Goal: Task Accomplishment & Management: Manage account settings

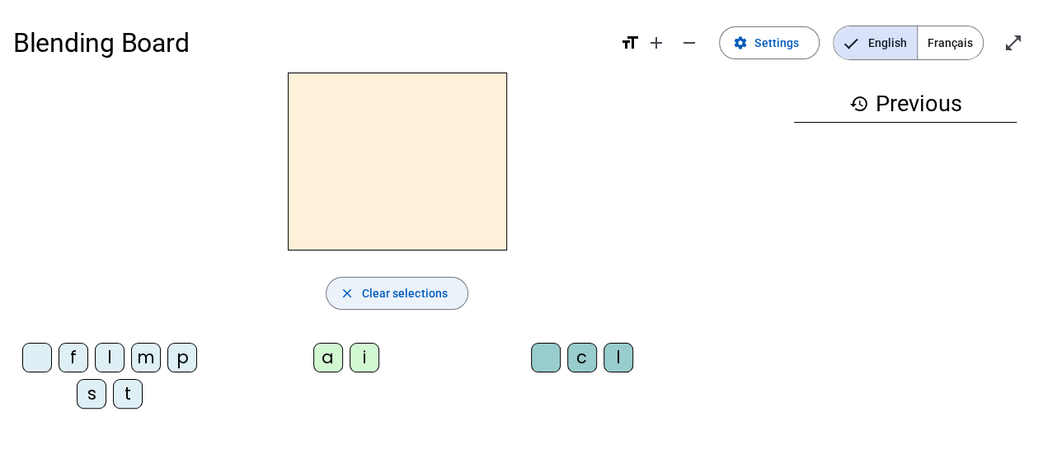
click at [401, 284] on span "Clear selections" at bounding box center [404, 294] width 87 height 20
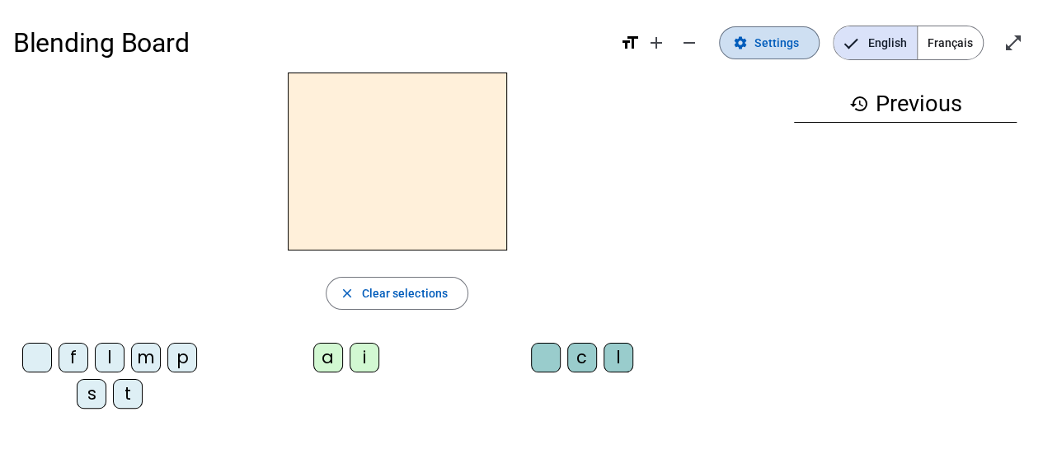
click at [790, 46] on span "Settings" at bounding box center [776, 43] width 45 height 20
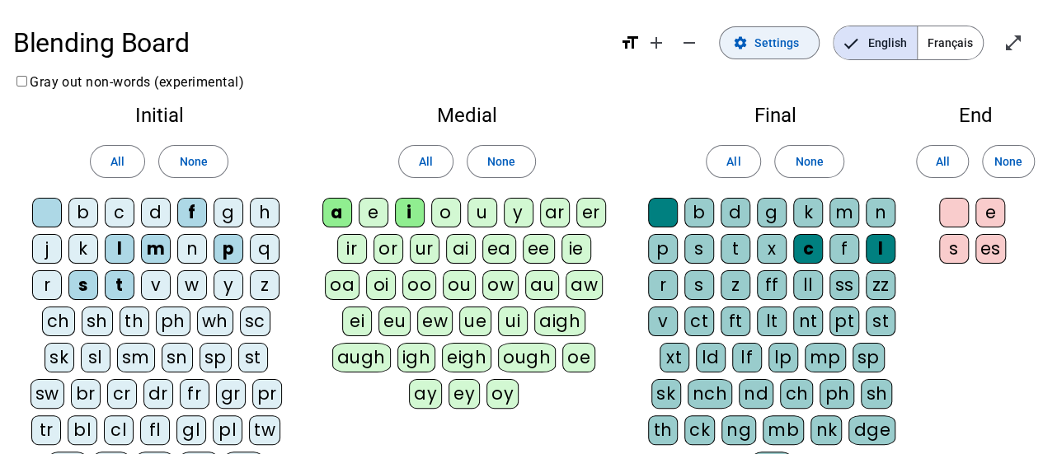
click at [790, 50] on span "Settings" at bounding box center [776, 43] width 45 height 20
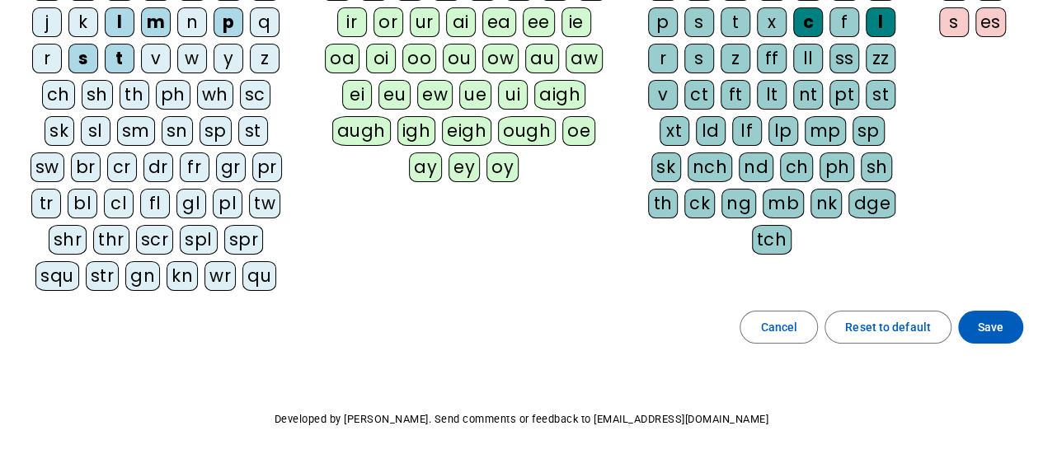
scroll to position [228, 0]
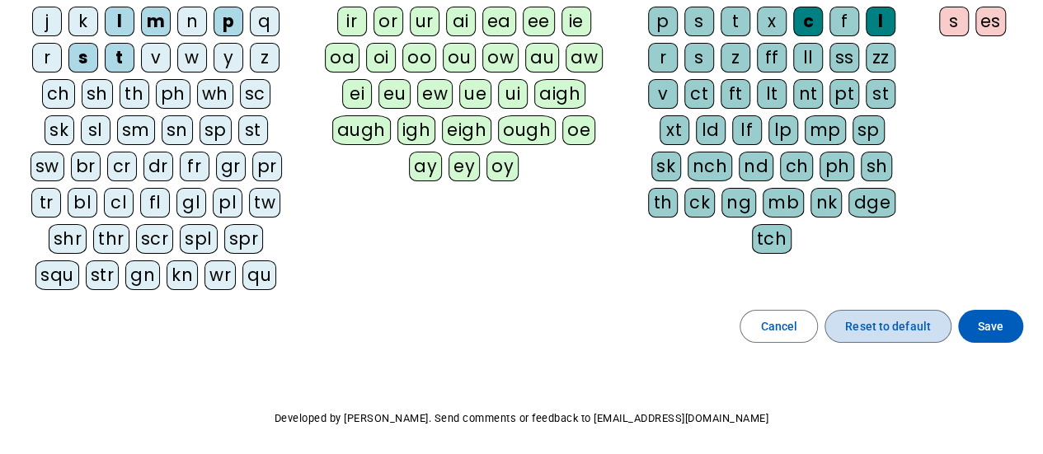
click at [894, 322] on span "Reset to default" at bounding box center [888, 327] width 86 height 20
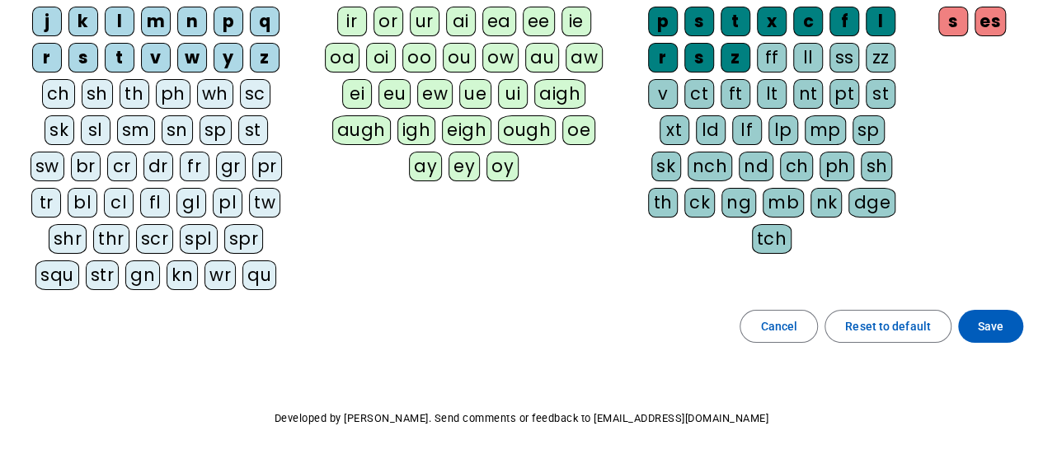
click at [953, 327] on div "Cancel Reset to default Save" at bounding box center [521, 326] width 1016 height 33
click at [976, 327] on span at bounding box center [990, 327] width 65 height 40
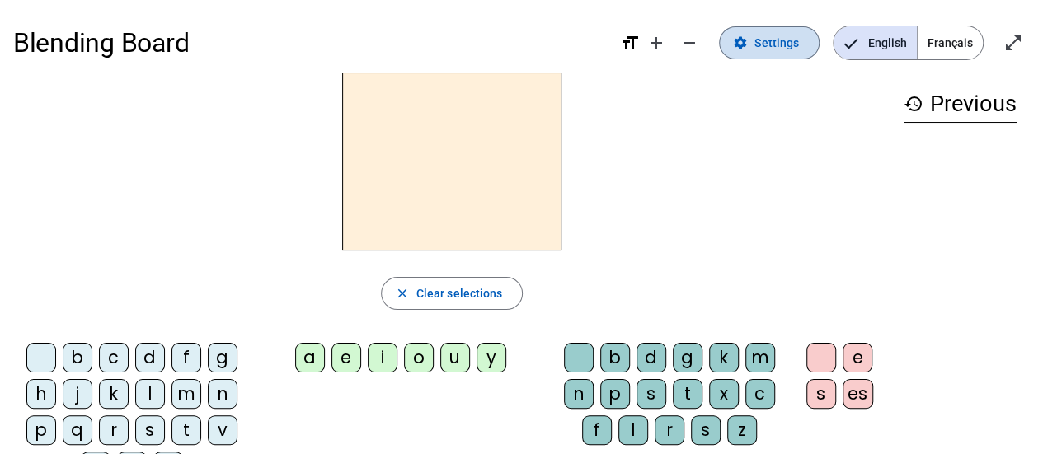
click at [771, 40] on span "Settings" at bounding box center [776, 43] width 45 height 20
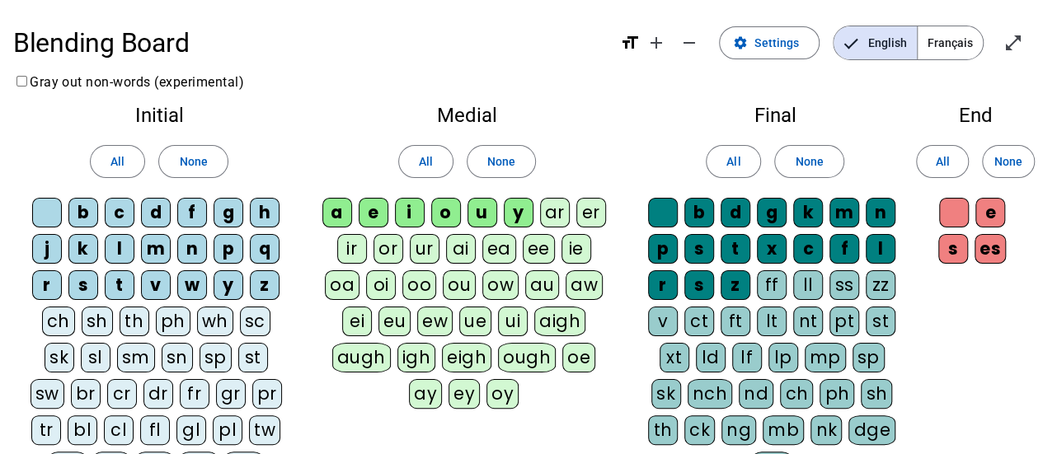
click at [80, 210] on div "b" at bounding box center [83, 213] width 30 height 30
click at [117, 220] on div "c" at bounding box center [120, 213] width 30 height 30
click at [158, 212] on div "d" at bounding box center [156, 213] width 30 height 30
click at [232, 216] on div "g" at bounding box center [229, 213] width 30 height 30
click at [275, 217] on div "h" at bounding box center [265, 213] width 30 height 30
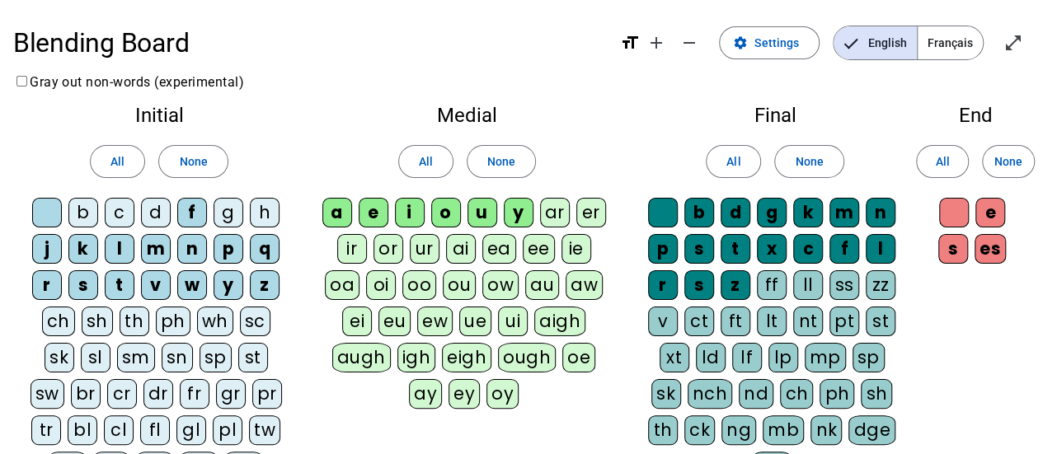
click at [49, 246] on div "j" at bounding box center [47, 249] width 30 height 30
click at [79, 247] on div "k" at bounding box center [83, 249] width 30 height 30
click at [223, 249] on div "p" at bounding box center [229, 249] width 30 height 30
click at [267, 253] on div "q" at bounding box center [265, 249] width 30 height 30
click at [162, 354] on div "sn" at bounding box center [177, 358] width 31 height 30
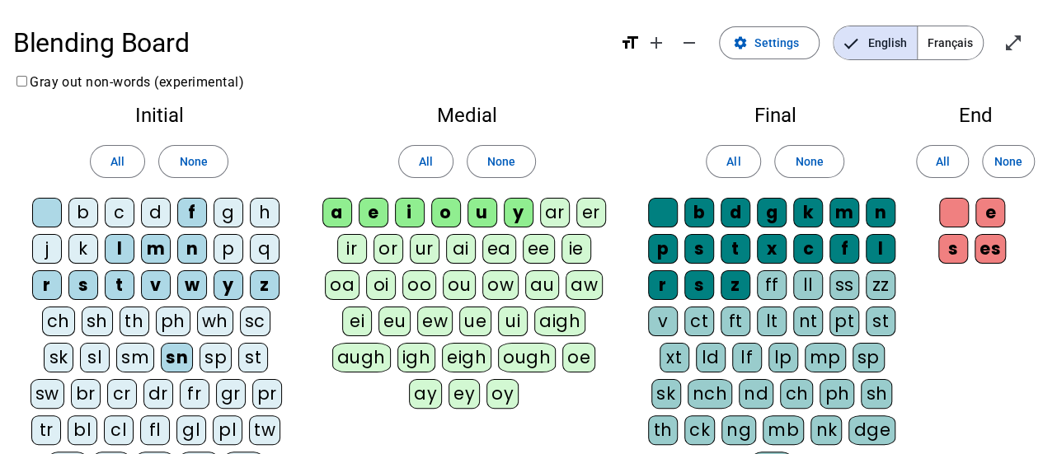
click at [155, 282] on div "v" at bounding box center [156, 285] width 30 height 30
click at [191, 284] on div "w" at bounding box center [192, 285] width 30 height 30
click at [241, 284] on div "y" at bounding box center [229, 285] width 30 height 30
click at [262, 282] on div "z" at bounding box center [265, 285] width 30 height 30
click at [80, 354] on div "sl" at bounding box center [95, 358] width 30 height 30
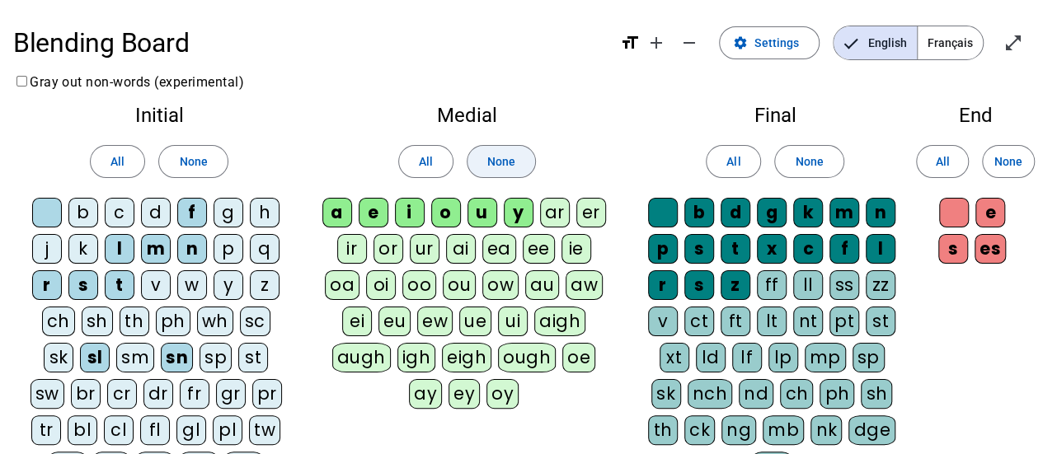
click at [503, 165] on span "None" at bounding box center [501, 162] width 28 height 20
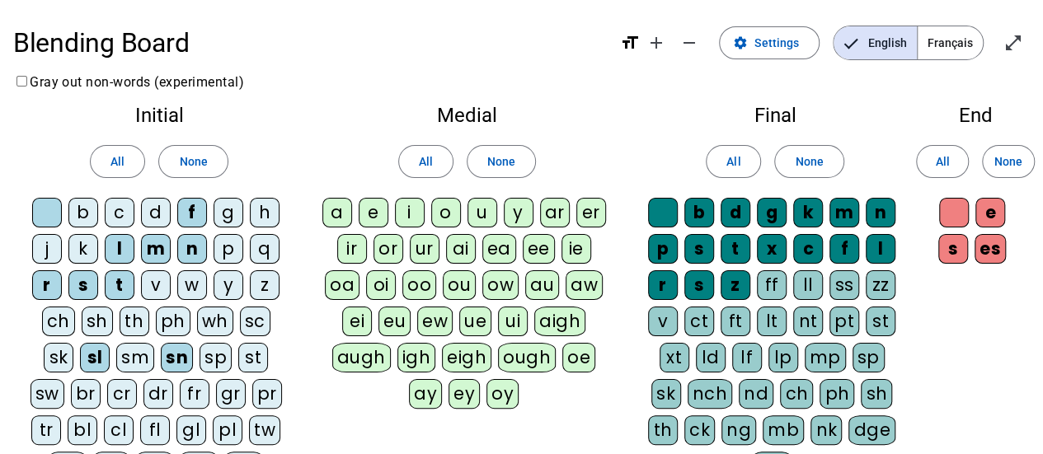
click at [336, 209] on div "a" at bounding box center [337, 213] width 30 height 30
click at [706, 210] on div "b" at bounding box center [699, 213] width 30 height 30
click at [802, 205] on div "k" at bounding box center [808, 213] width 30 height 30
click at [777, 207] on div "g" at bounding box center [772, 213] width 30 height 30
click at [669, 244] on div "p" at bounding box center [663, 249] width 30 height 30
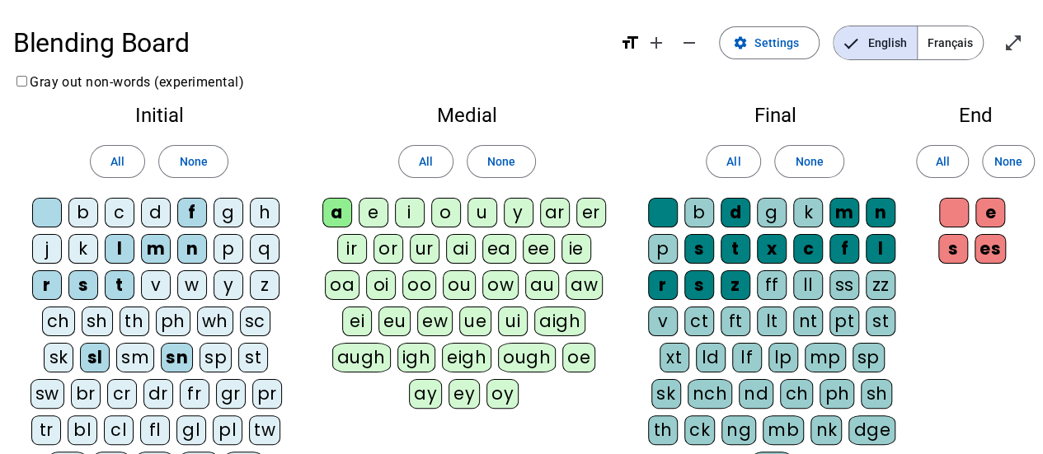
click at [774, 245] on div "x" at bounding box center [772, 249] width 30 height 30
click at [796, 245] on div "c" at bounding box center [808, 249] width 30 height 30
click at [837, 248] on div "f" at bounding box center [844, 249] width 30 height 30
click at [880, 247] on div "l" at bounding box center [881, 249] width 30 height 30
click at [666, 288] on div "r" at bounding box center [663, 285] width 30 height 30
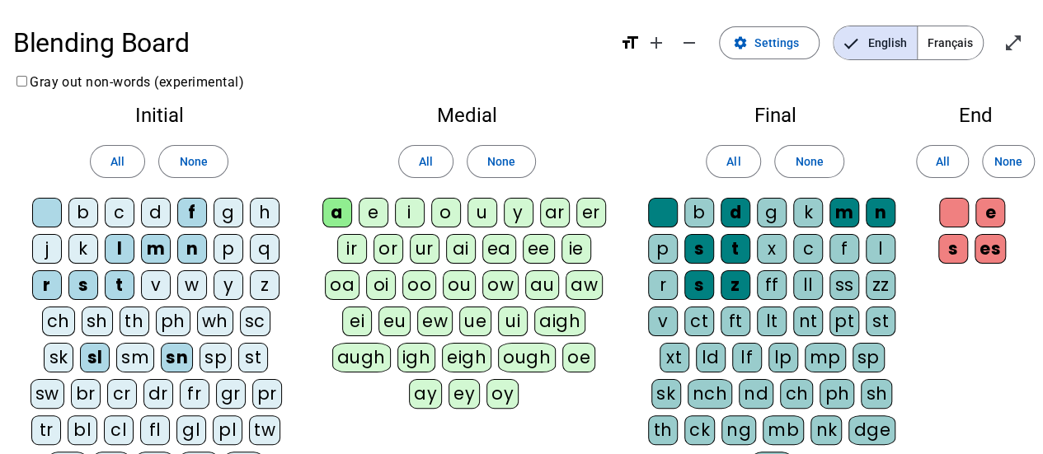
click at [699, 284] on div "s" at bounding box center [699, 285] width 30 height 30
click at [725, 284] on div "z" at bounding box center [735, 285] width 30 height 30
click at [664, 247] on div "p" at bounding box center [663, 249] width 30 height 30
click at [1006, 162] on span "None" at bounding box center [1008, 162] width 28 height 20
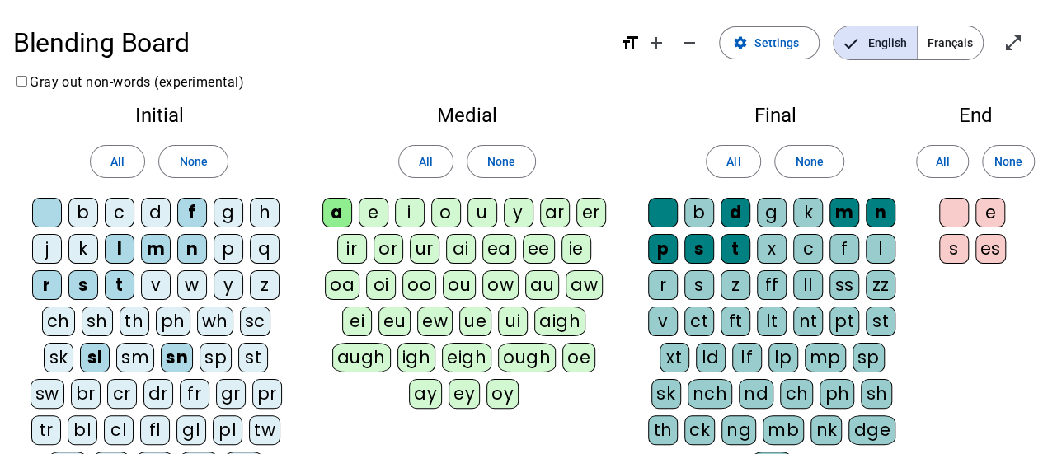
click at [953, 253] on div "s" at bounding box center [954, 249] width 30 height 30
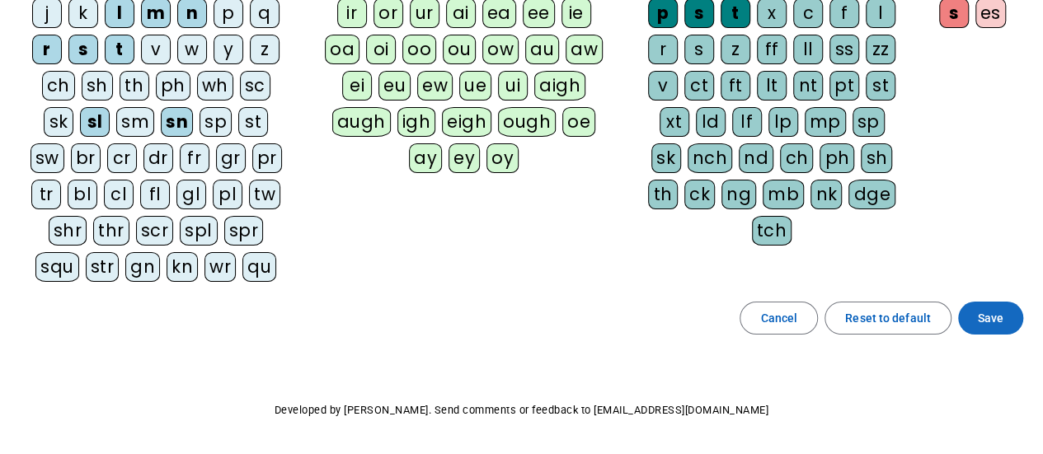
click at [983, 315] on span "Save" at bounding box center [991, 318] width 26 height 20
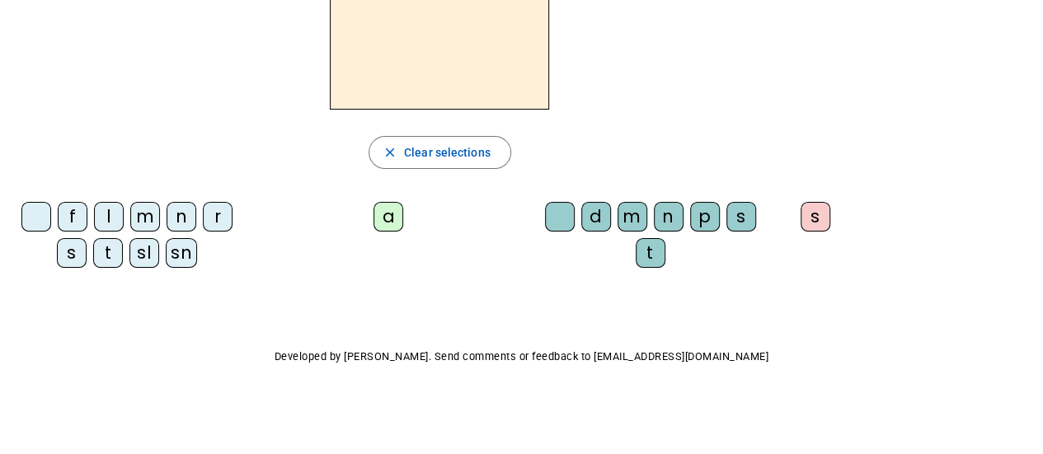
scroll to position [91, 0]
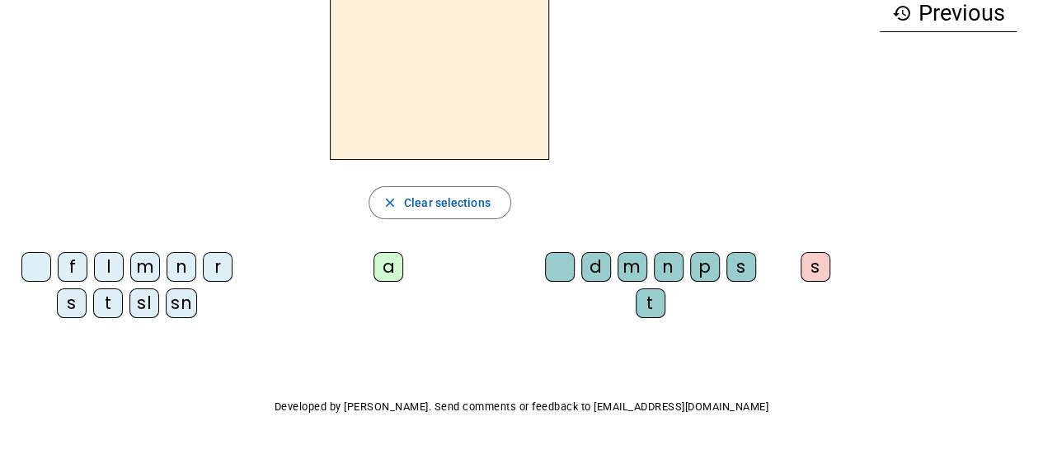
click at [141, 261] on div "m" at bounding box center [145, 267] width 30 height 30
click at [385, 272] on div "a" at bounding box center [388, 267] width 30 height 30
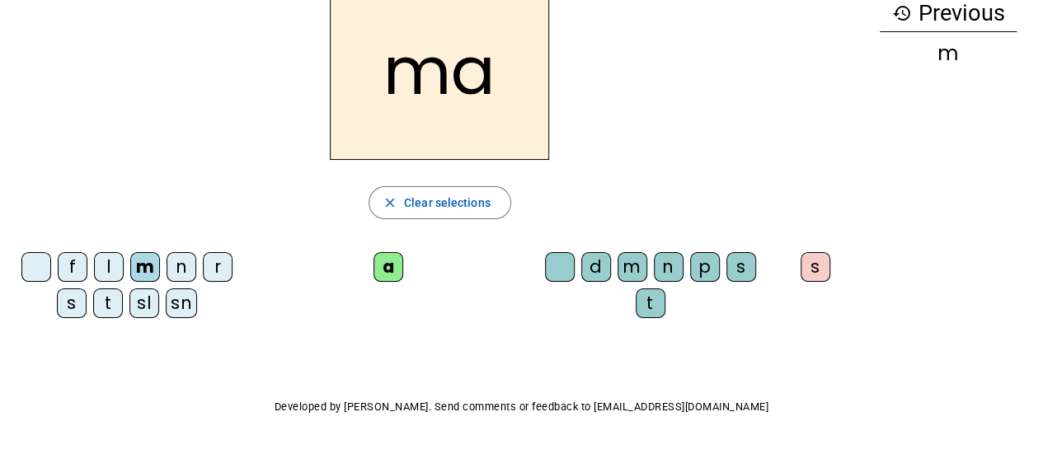
click at [594, 271] on div "d" at bounding box center [596, 267] width 30 height 30
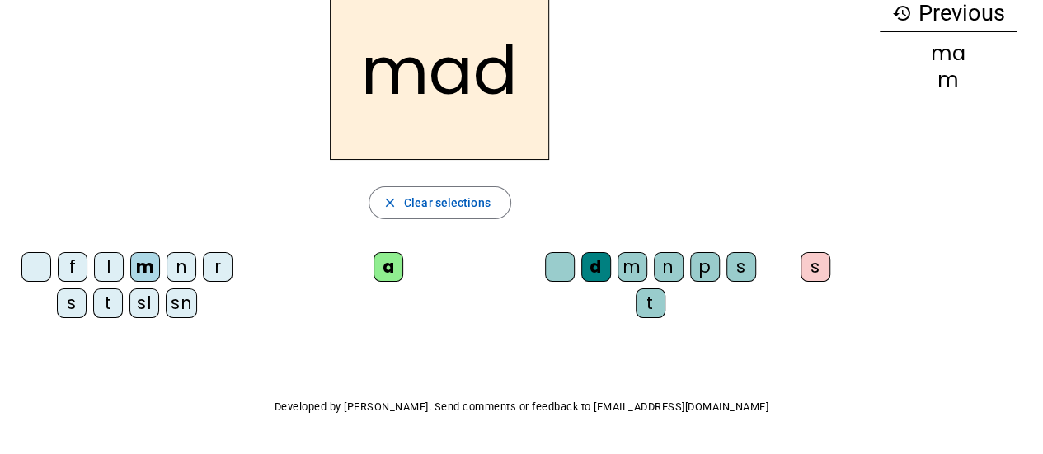
click at [75, 299] on div "s" at bounding box center [72, 304] width 30 height 30
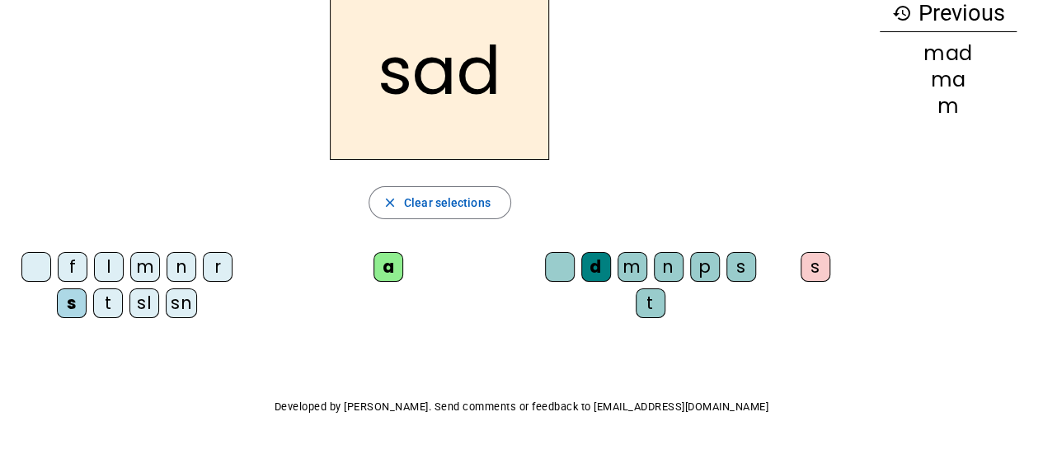
click at [904, 7] on mat-icon "history" at bounding box center [901, 13] width 20 height 20
click at [146, 262] on div "m" at bounding box center [145, 267] width 30 height 30
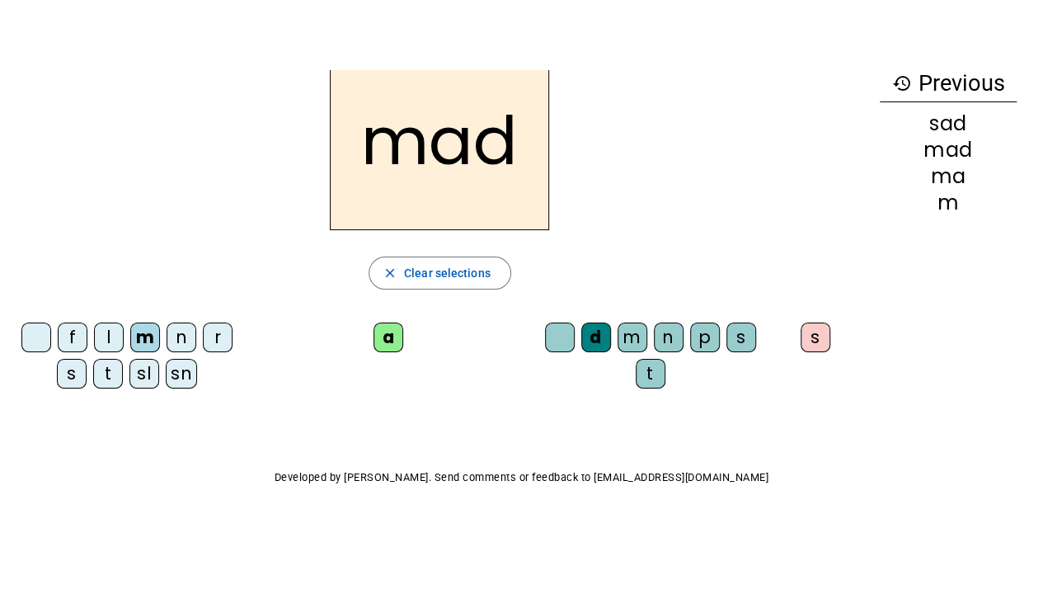
scroll to position [0, 0]
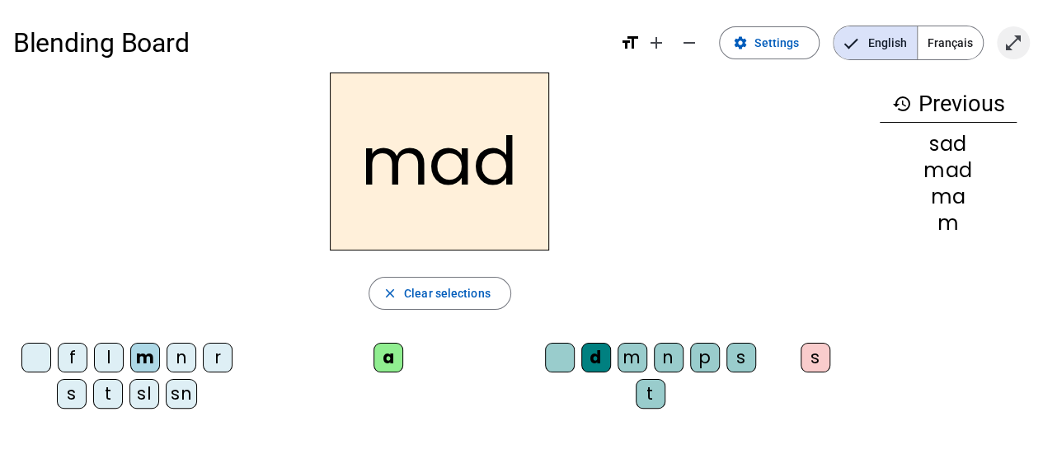
click at [1022, 34] on mat-icon "open_in_full" at bounding box center [1013, 43] width 20 height 20
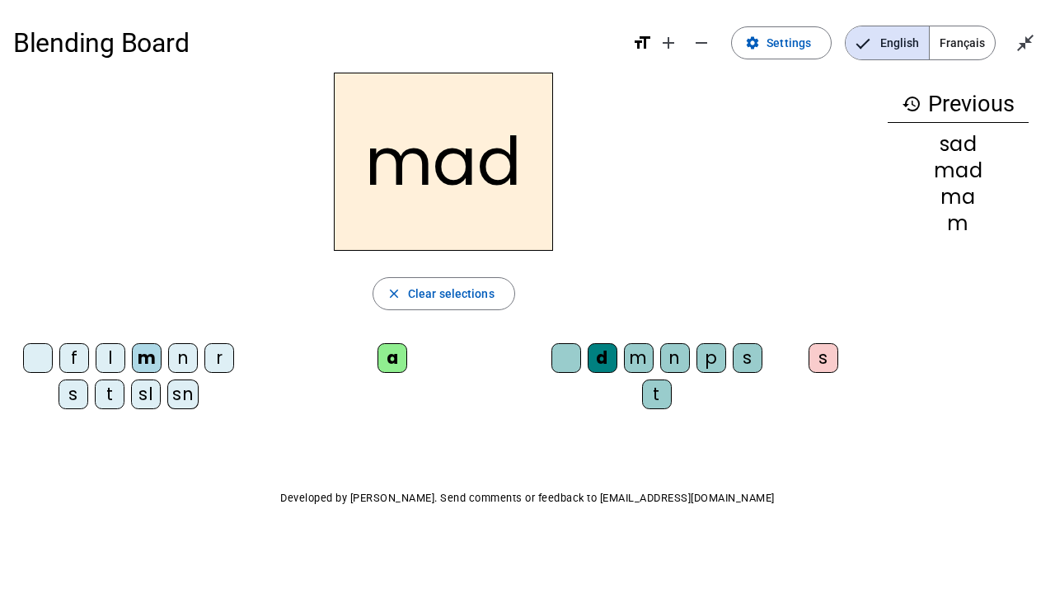
click at [73, 399] on div "s" at bounding box center [74, 394] width 30 height 30
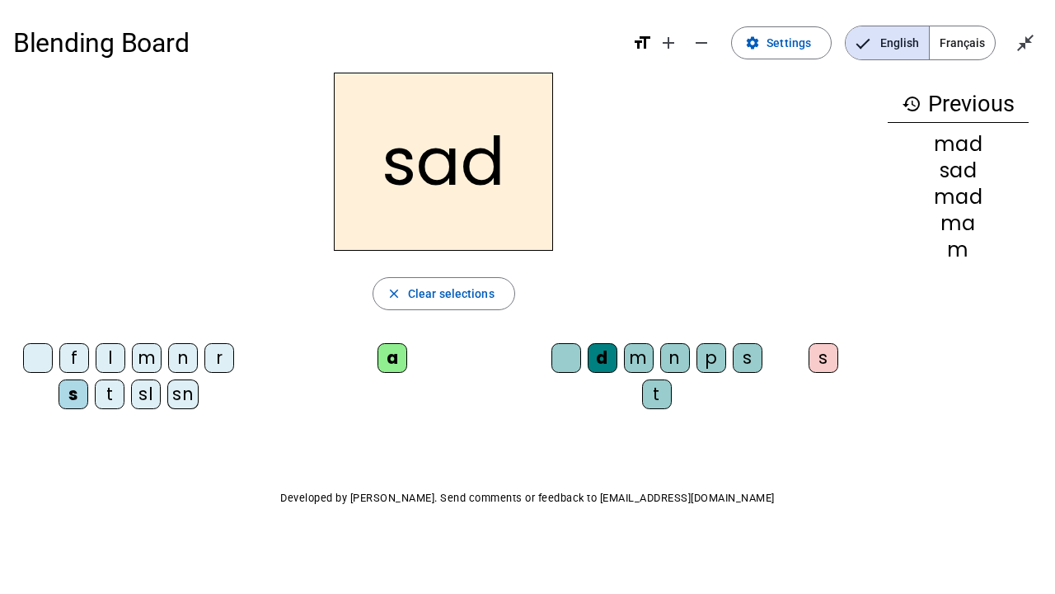
click at [658, 392] on div "t" at bounding box center [657, 394] width 30 height 30
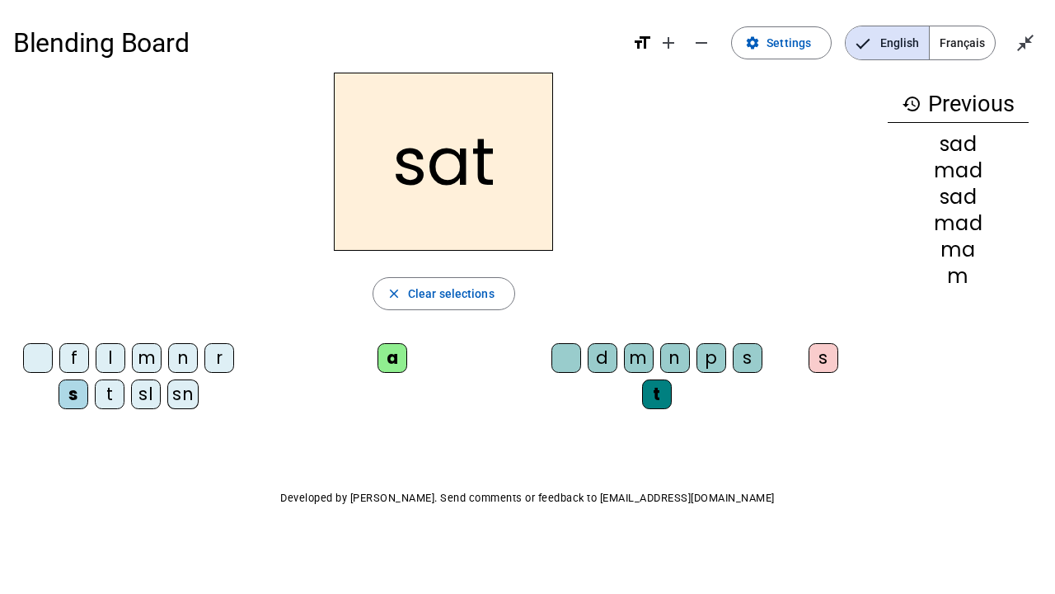
click at [31, 358] on div at bounding box center [38, 358] width 30 height 30
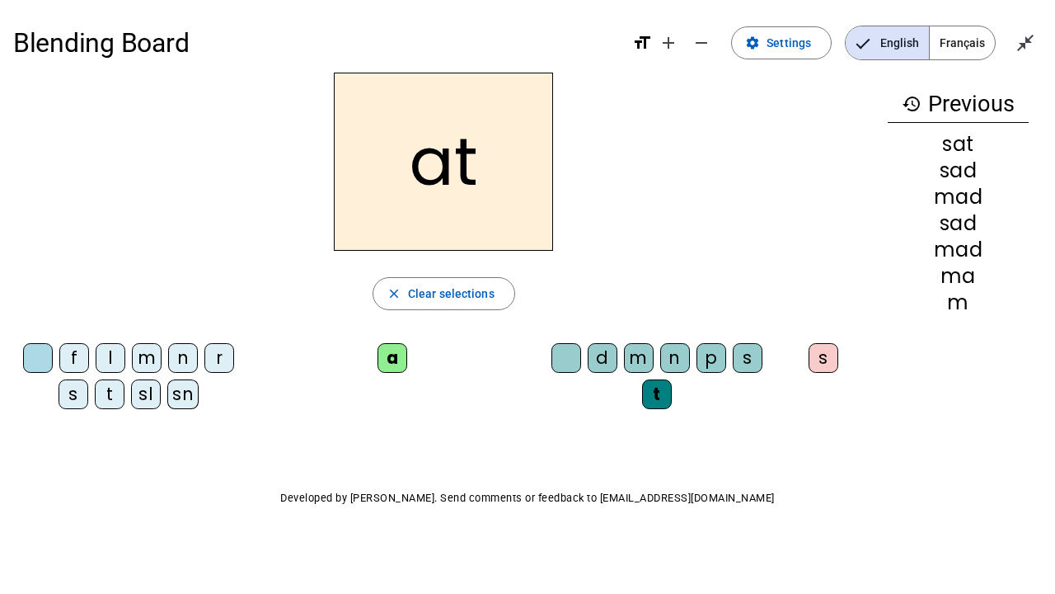
click at [631, 364] on div "m" at bounding box center [639, 358] width 30 height 30
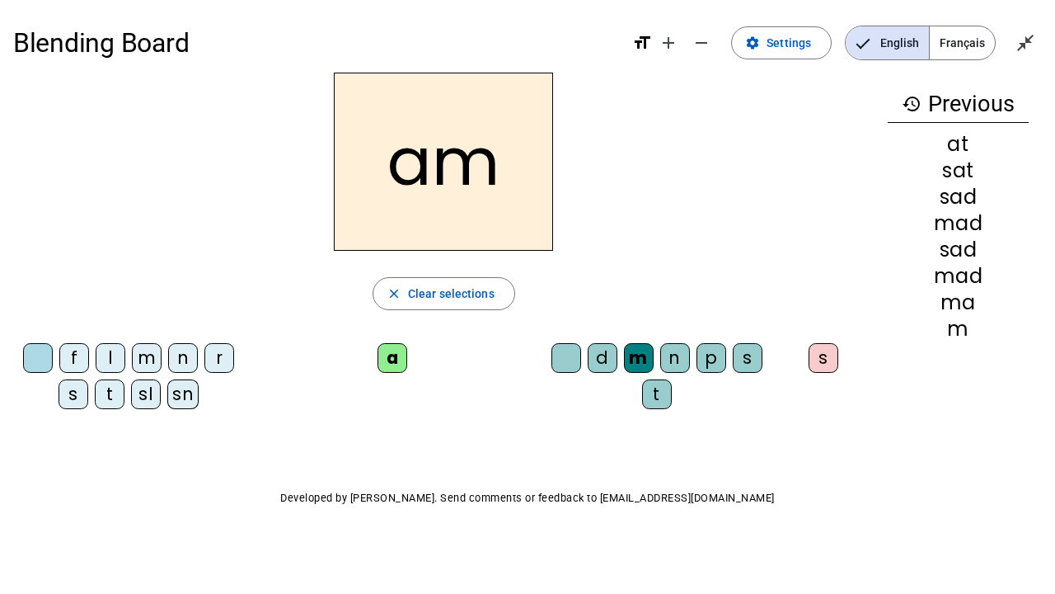
click at [683, 354] on div "n" at bounding box center [675, 358] width 30 height 30
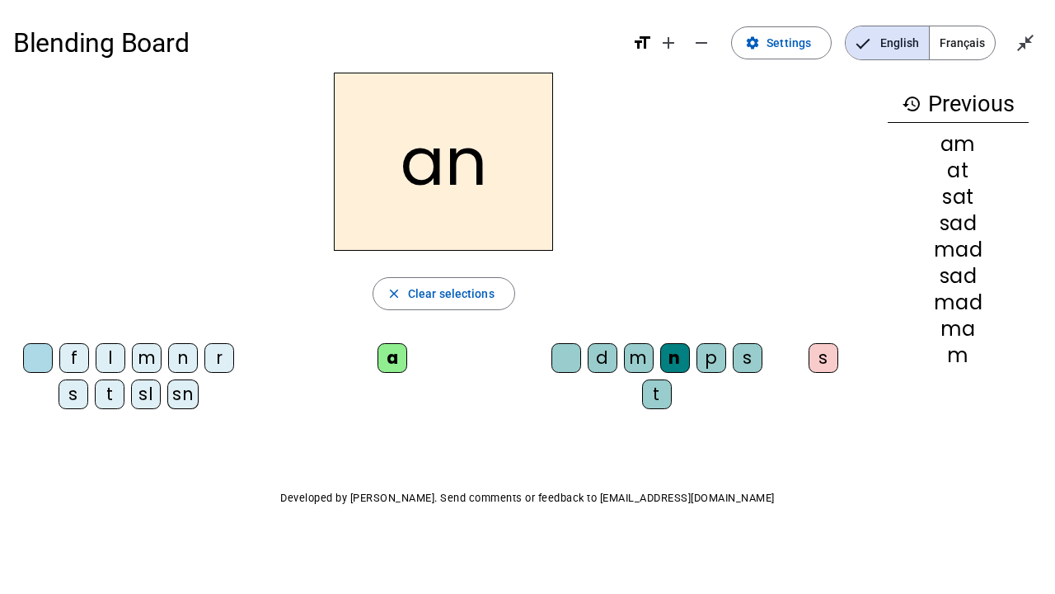
click at [74, 348] on div "f" at bounding box center [74, 358] width 30 height 30
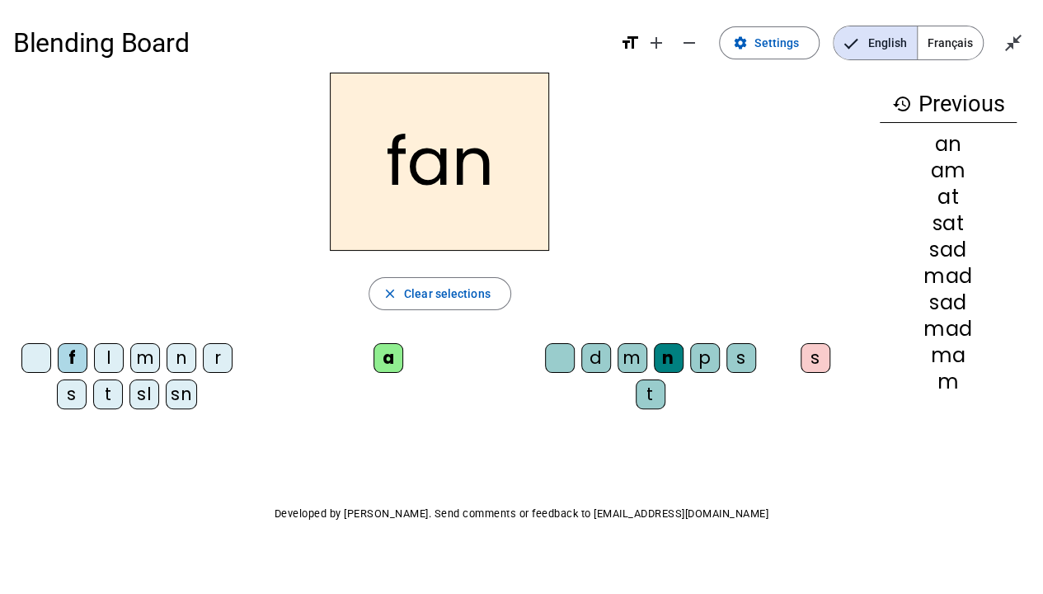
click at [211, 351] on div "r" at bounding box center [218, 358] width 30 height 30
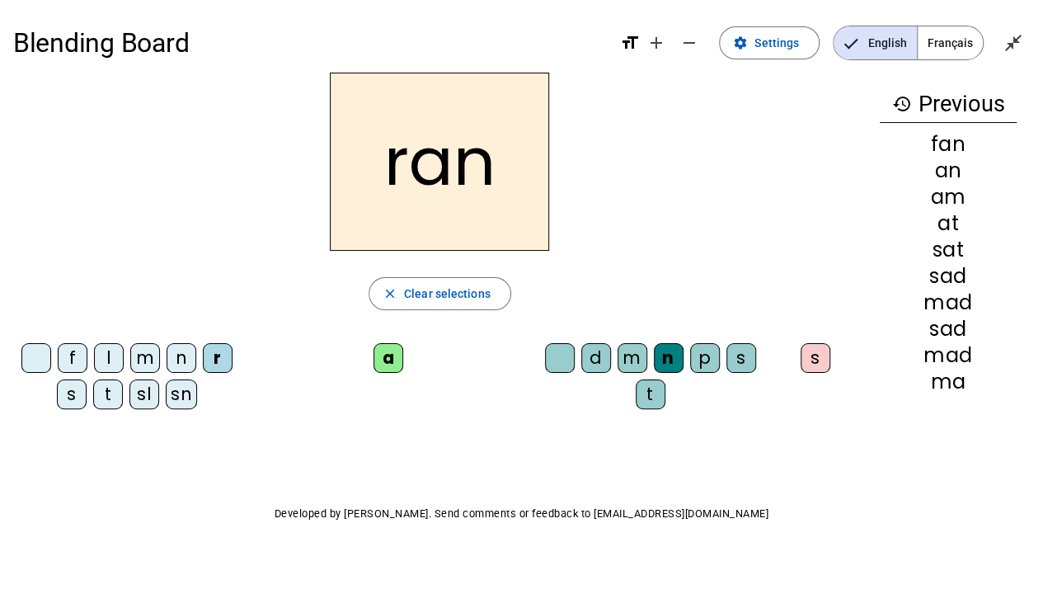
click at [39, 356] on div at bounding box center [36, 358] width 30 height 30
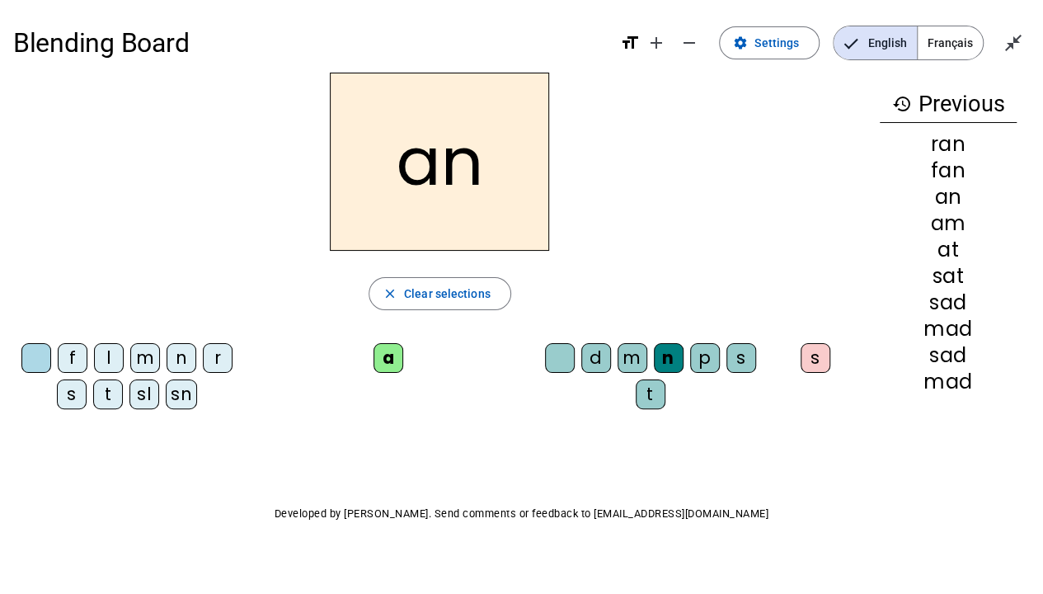
click at [68, 351] on div "f" at bounding box center [73, 358] width 30 height 30
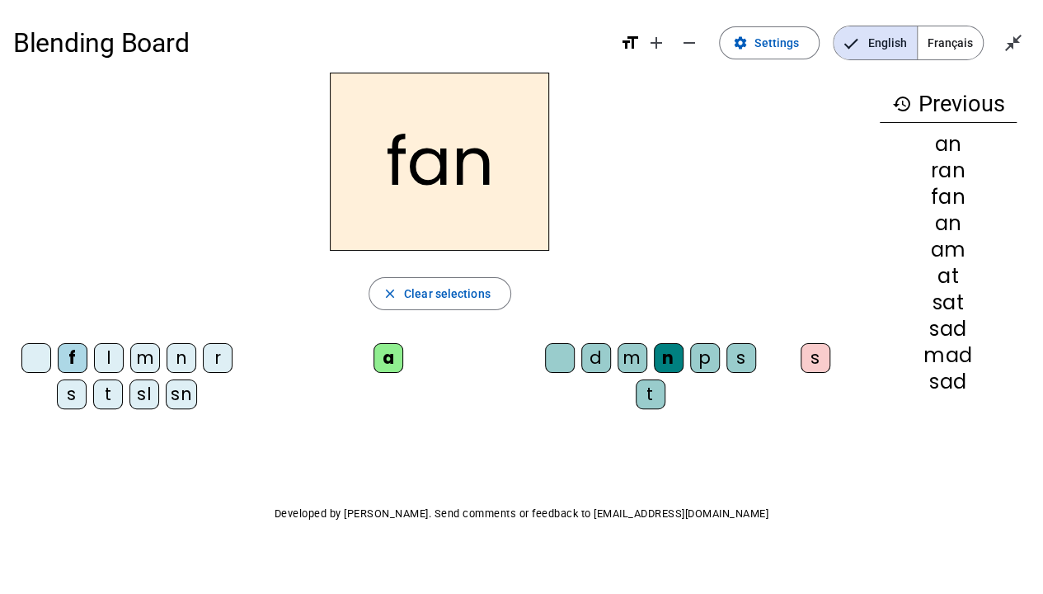
click at [211, 358] on div "r" at bounding box center [218, 358] width 30 height 30
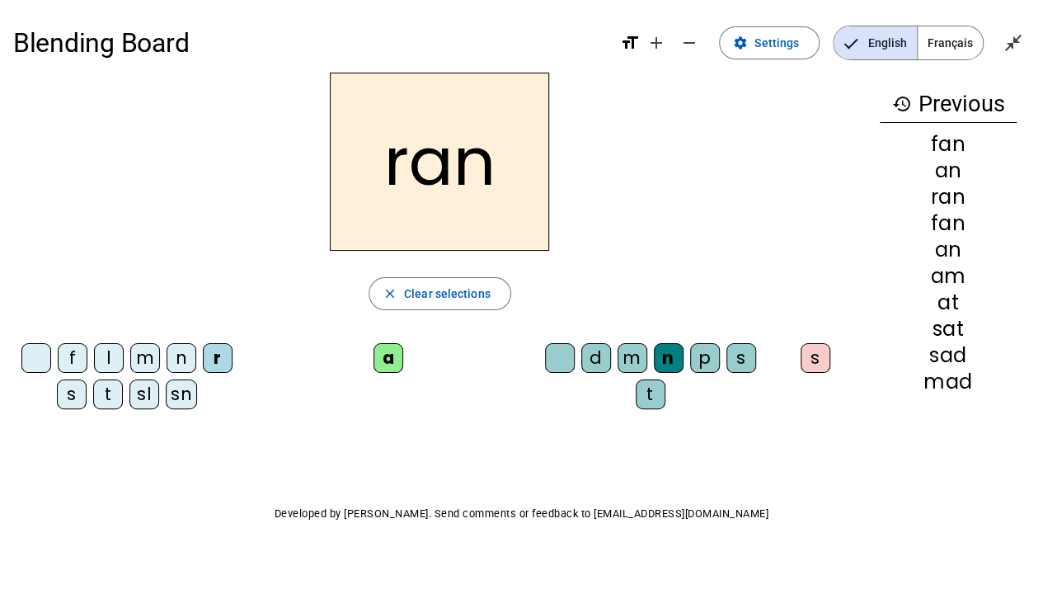
click at [97, 389] on div "t" at bounding box center [108, 394] width 30 height 30
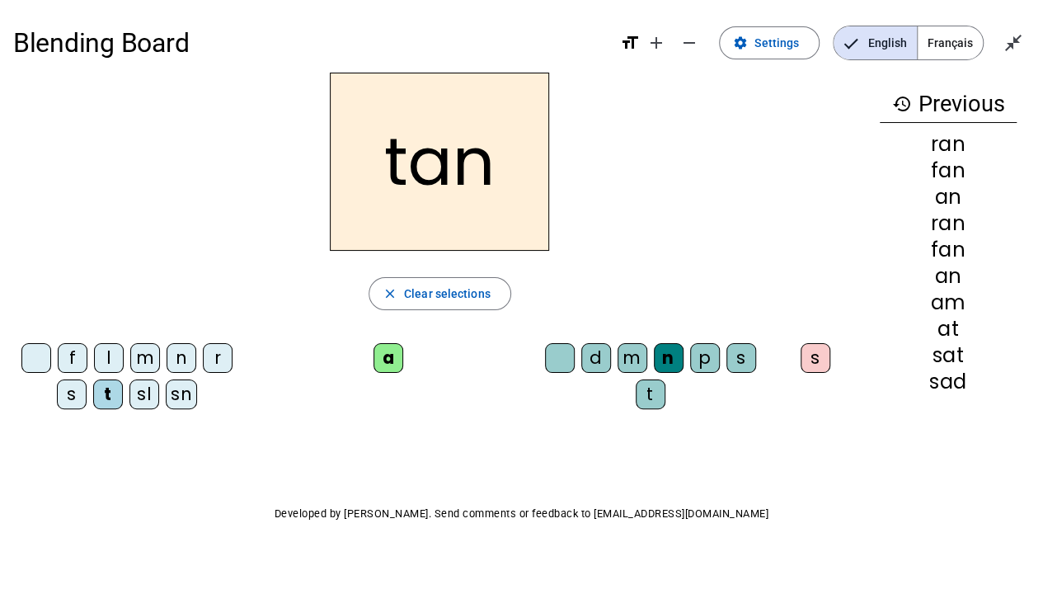
click at [705, 347] on div "p" at bounding box center [705, 358] width 30 height 30
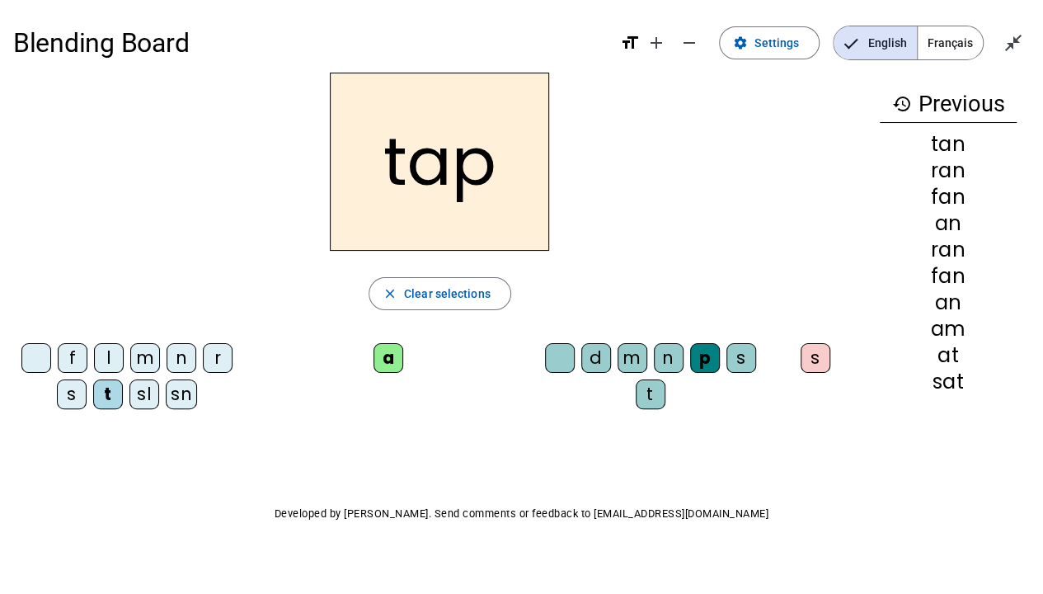
click at [176, 354] on div "n" at bounding box center [182, 358] width 30 height 30
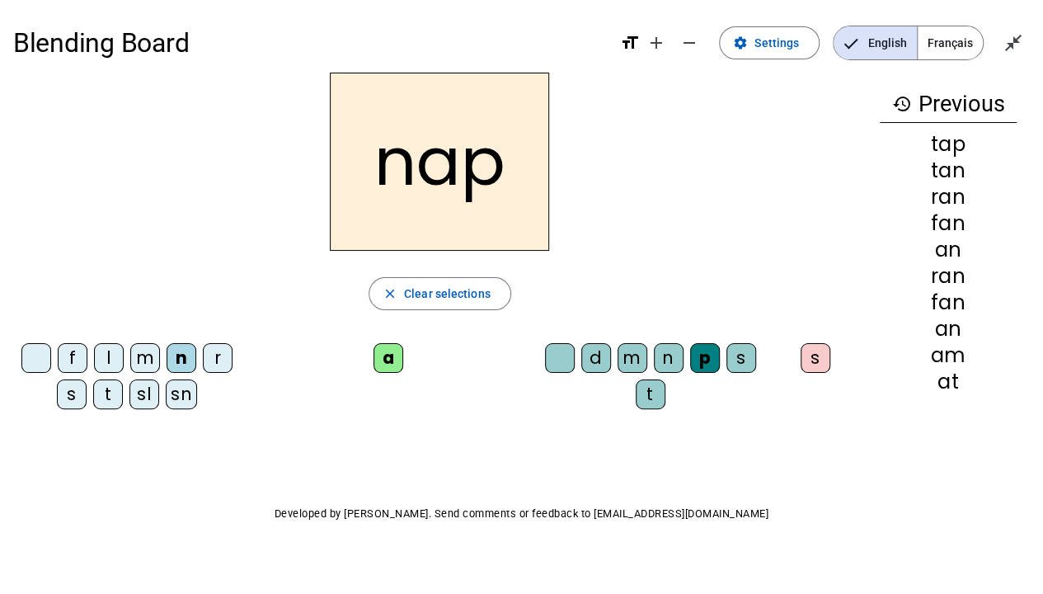
click at [178, 400] on div "sn" at bounding box center [181, 394] width 31 height 30
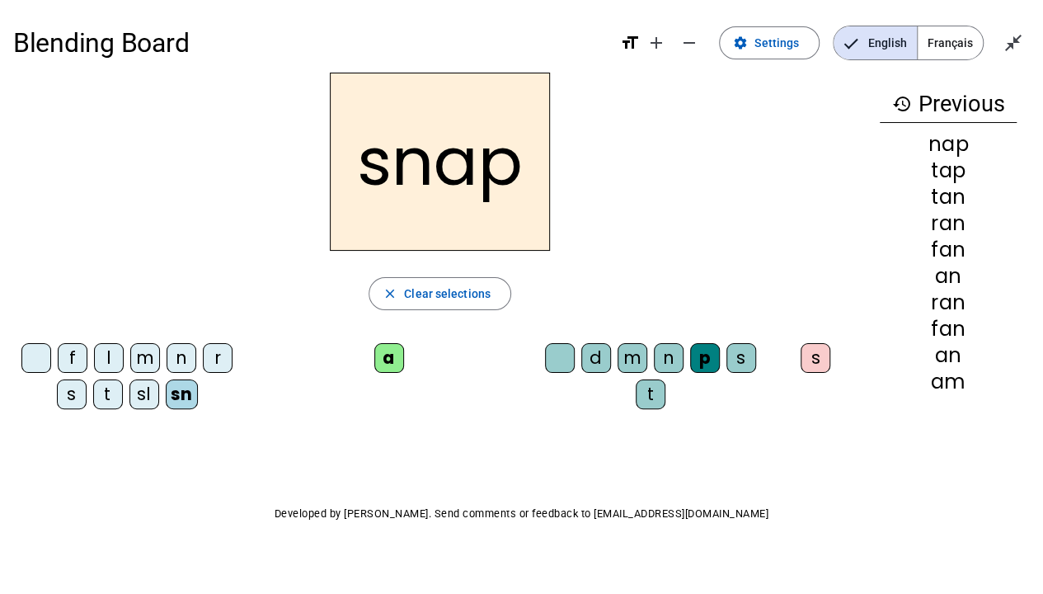
click at [150, 398] on div "sl" at bounding box center [144, 394] width 30 height 30
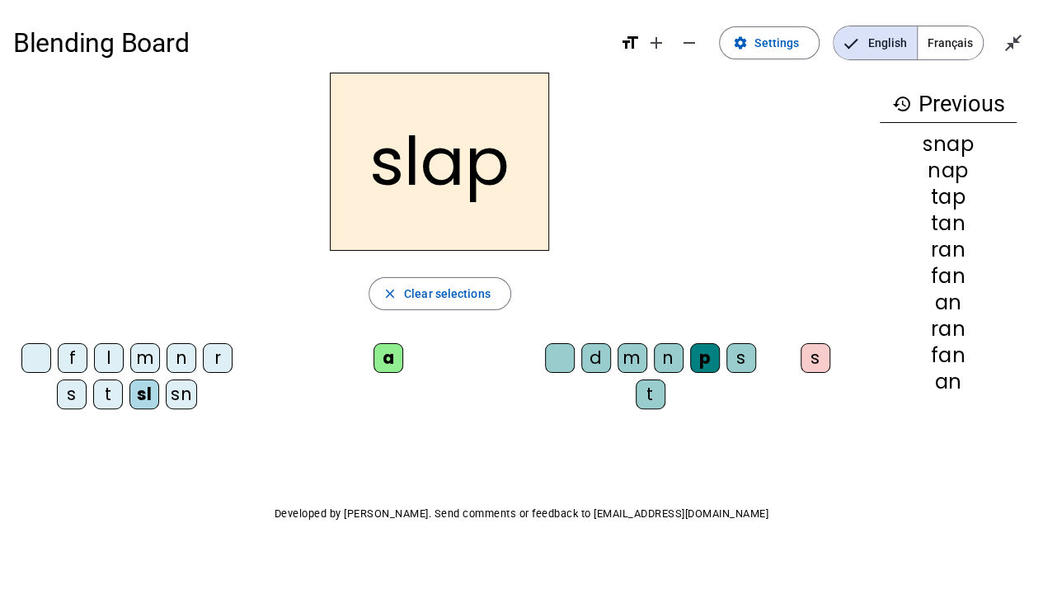
click at [119, 357] on div "l" at bounding box center [109, 358] width 30 height 30
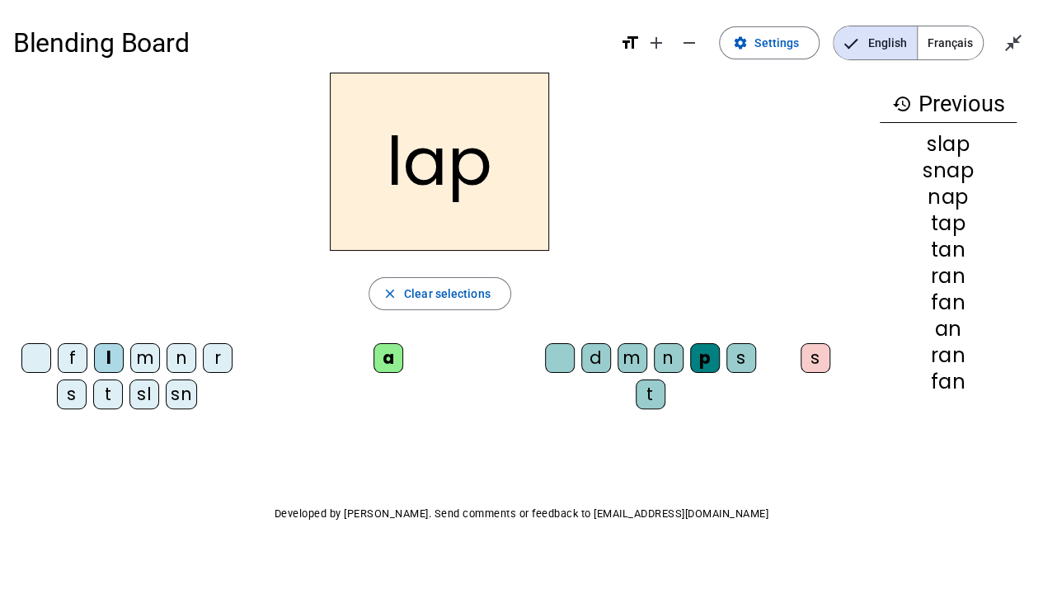
click at [823, 358] on div "s" at bounding box center [815, 358] width 30 height 30
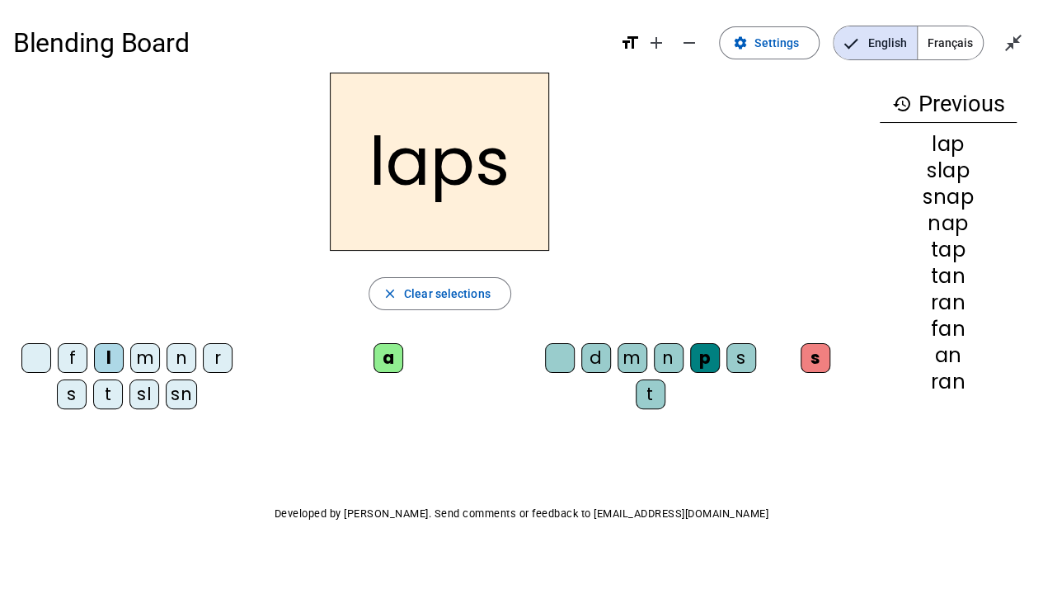
click at [627, 350] on div "m" at bounding box center [632, 358] width 30 height 30
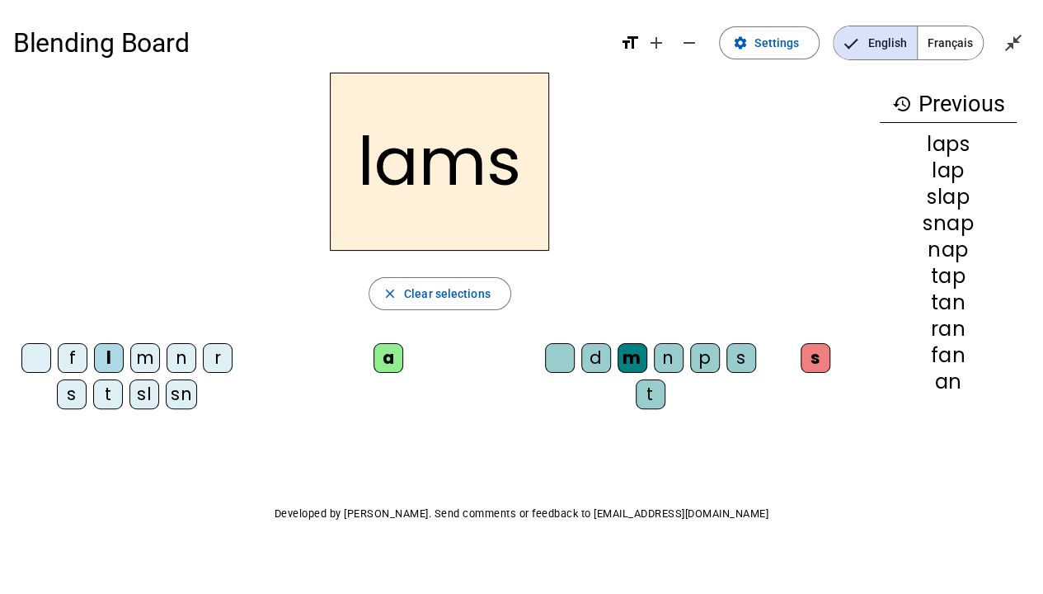
click at [627, 350] on div "m" at bounding box center [632, 358] width 30 height 30
click at [690, 357] on div "p" at bounding box center [705, 358] width 30 height 30
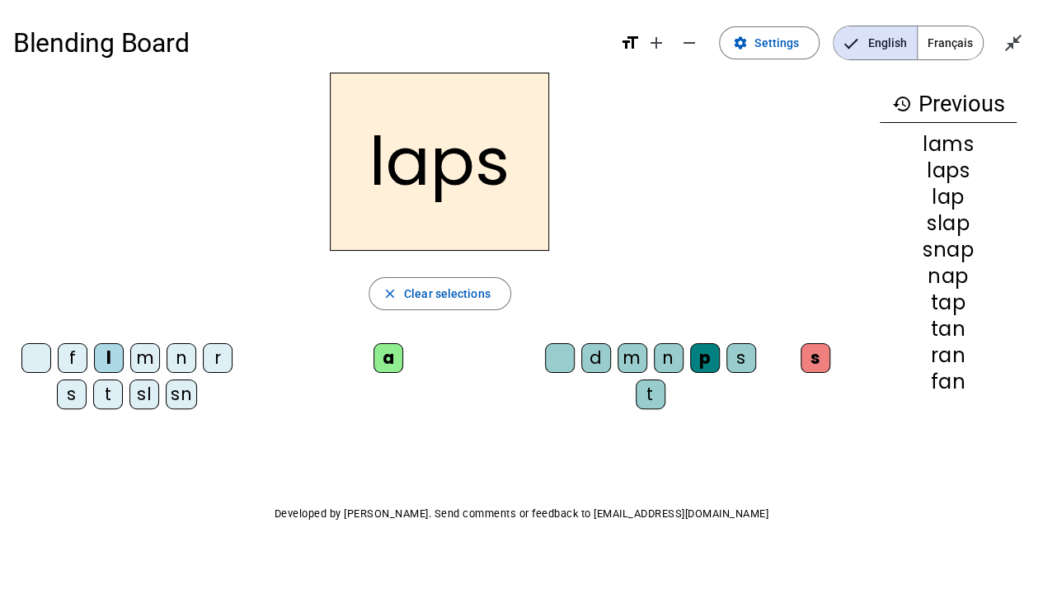
click at [143, 354] on div "m" at bounding box center [145, 358] width 30 height 30
